Goal: Task Accomplishment & Management: Use online tool/utility

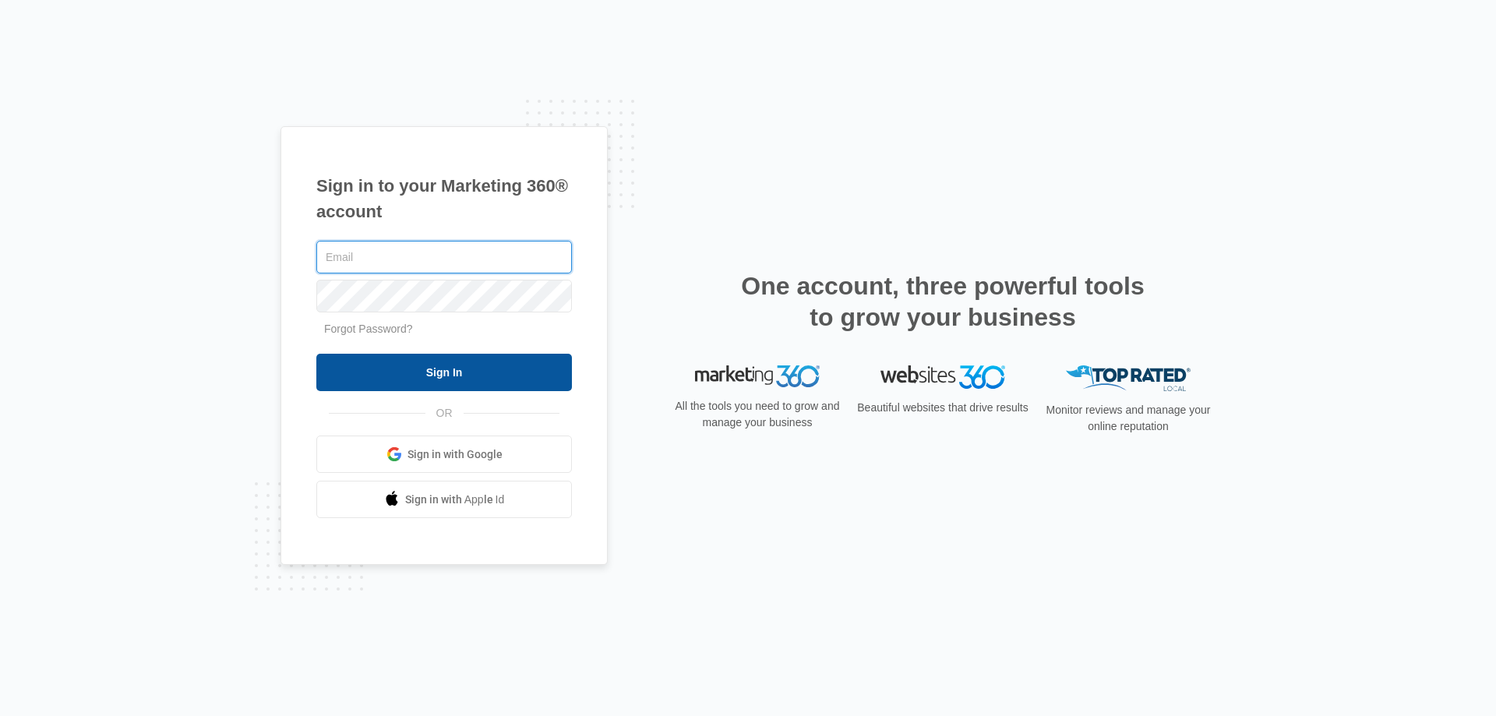
type input "[EMAIL_ADDRESS][DOMAIN_NAME]"
click at [449, 376] on input "Sign In" at bounding box center [444, 372] width 256 height 37
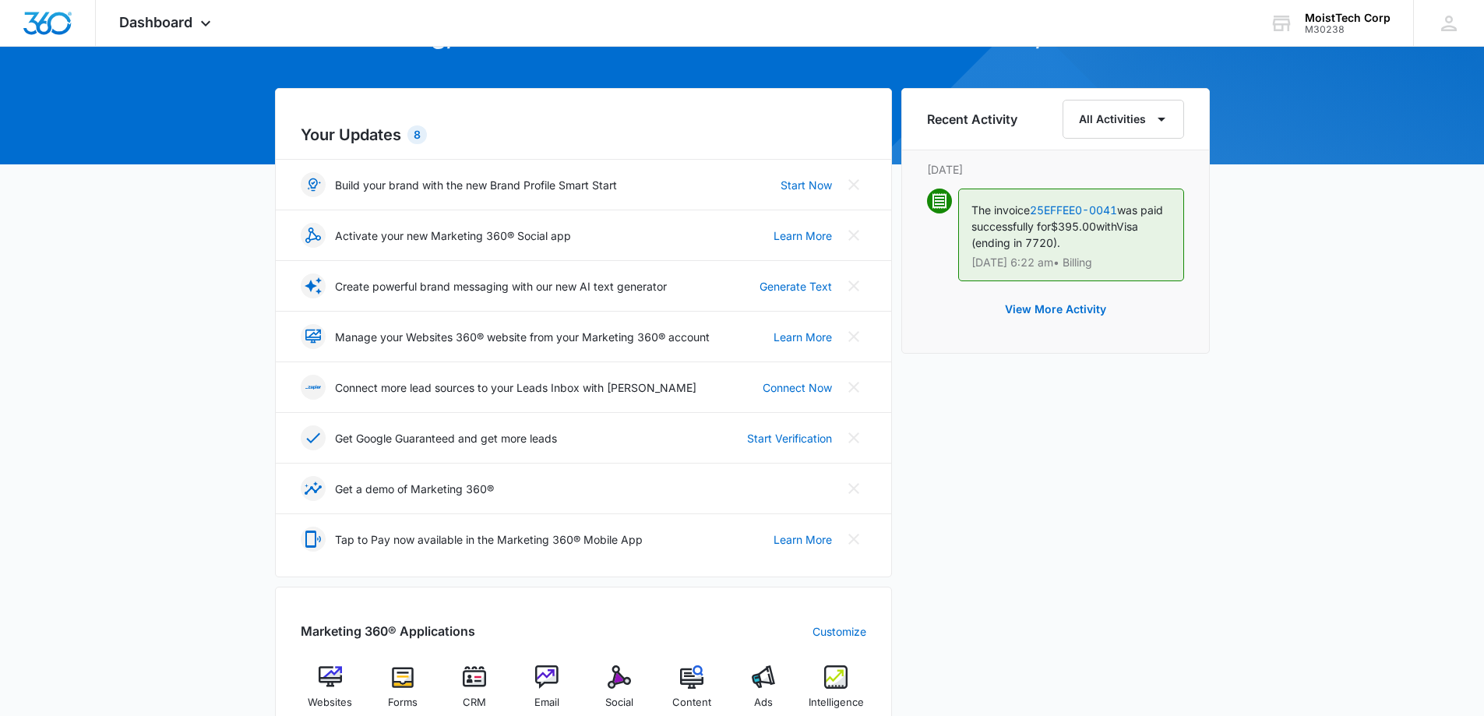
scroll to position [312, 0]
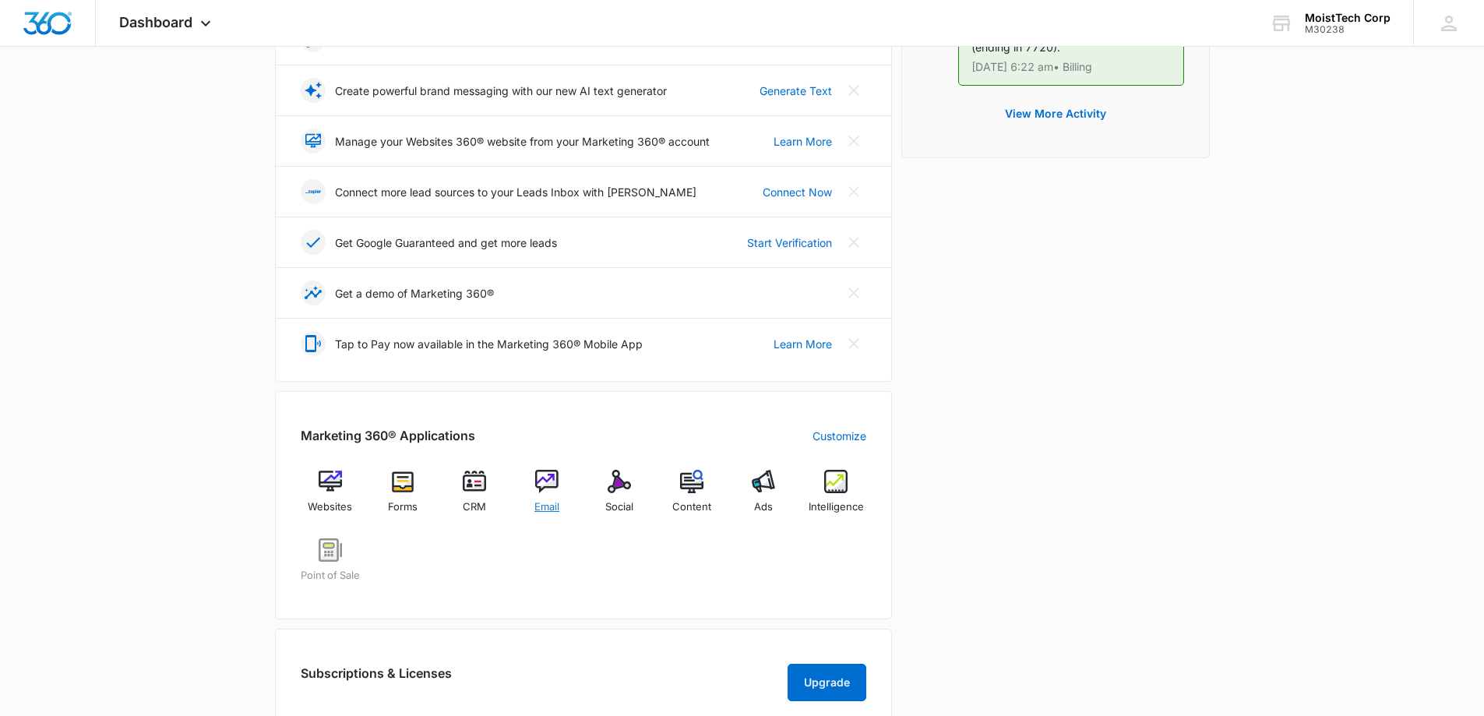
click at [538, 503] on span "Email" at bounding box center [546, 507] width 25 height 16
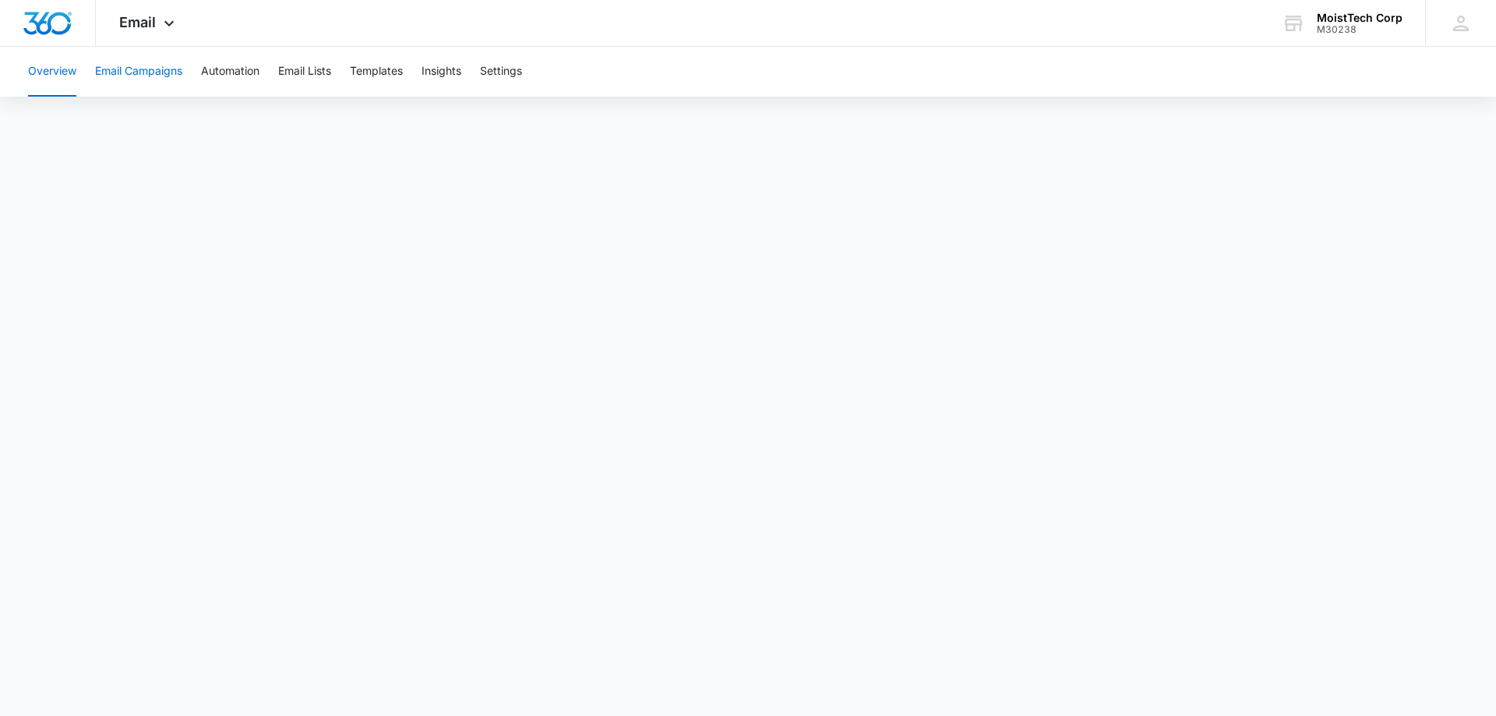
click at [150, 73] on button "Email Campaigns" at bounding box center [138, 72] width 87 height 50
click at [522, 75] on button "Settings" at bounding box center [501, 72] width 42 height 50
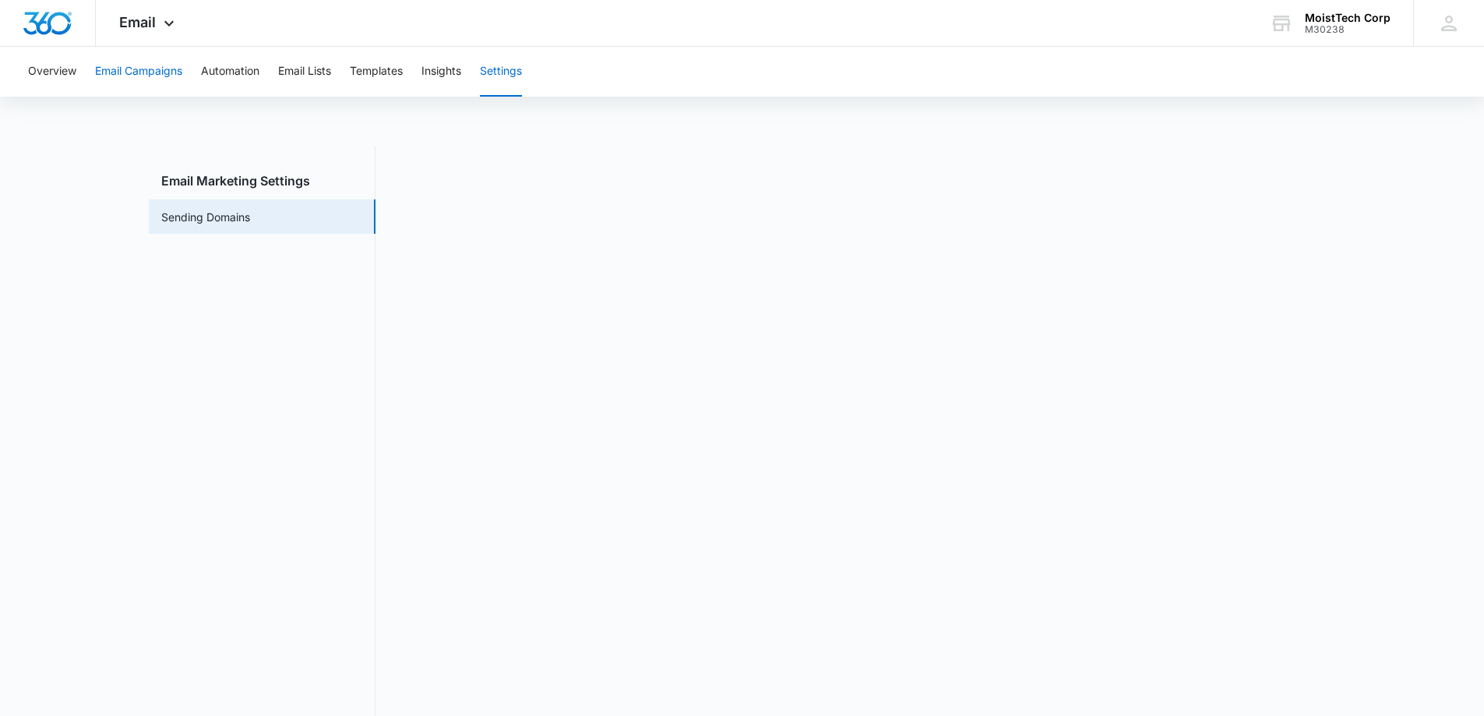
click at [137, 76] on button "Email Campaigns" at bounding box center [138, 72] width 87 height 50
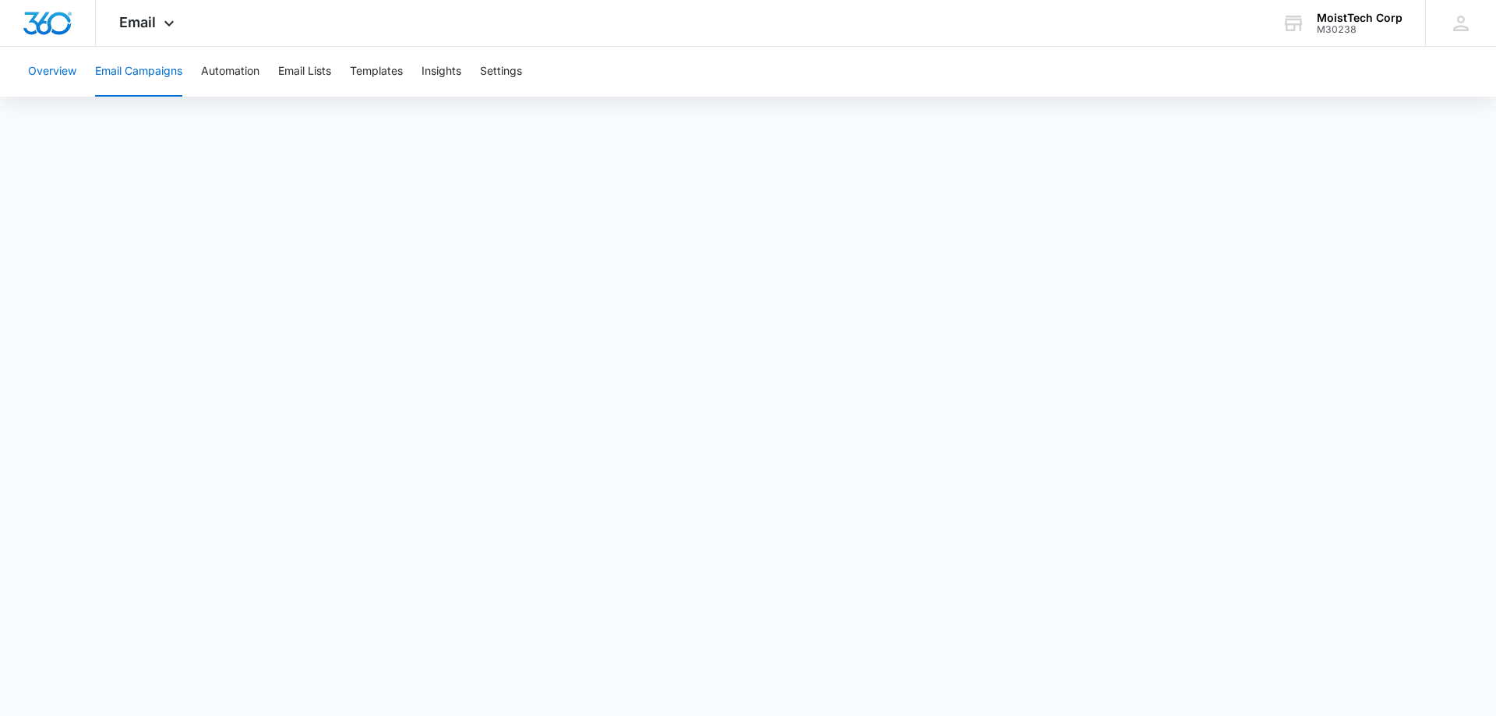
click at [51, 72] on button "Overview" at bounding box center [52, 72] width 48 height 50
click at [128, 75] on button "Email Campaigns" at bounding box center [138, 72] width 87 height 50
click at [133, 64] on button "Email Campaigns" at bounding box center [138, 72] width 87 height 50
click at [54, 71] on button "Overview" at bounding box center [52, 72] width 48 height 50
